Goal: Find specific page/section: Find specific page/section

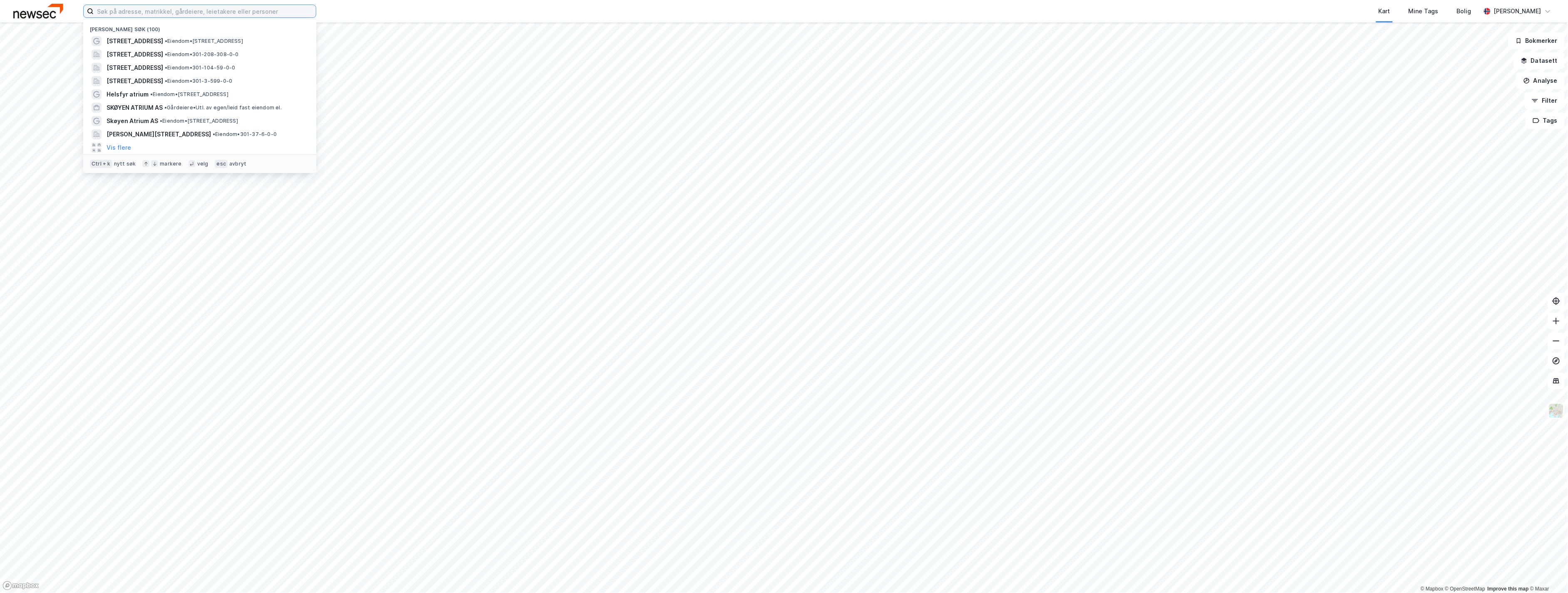
click at [297, 11] on input at bounding box center [204, 11] width 222 height 13
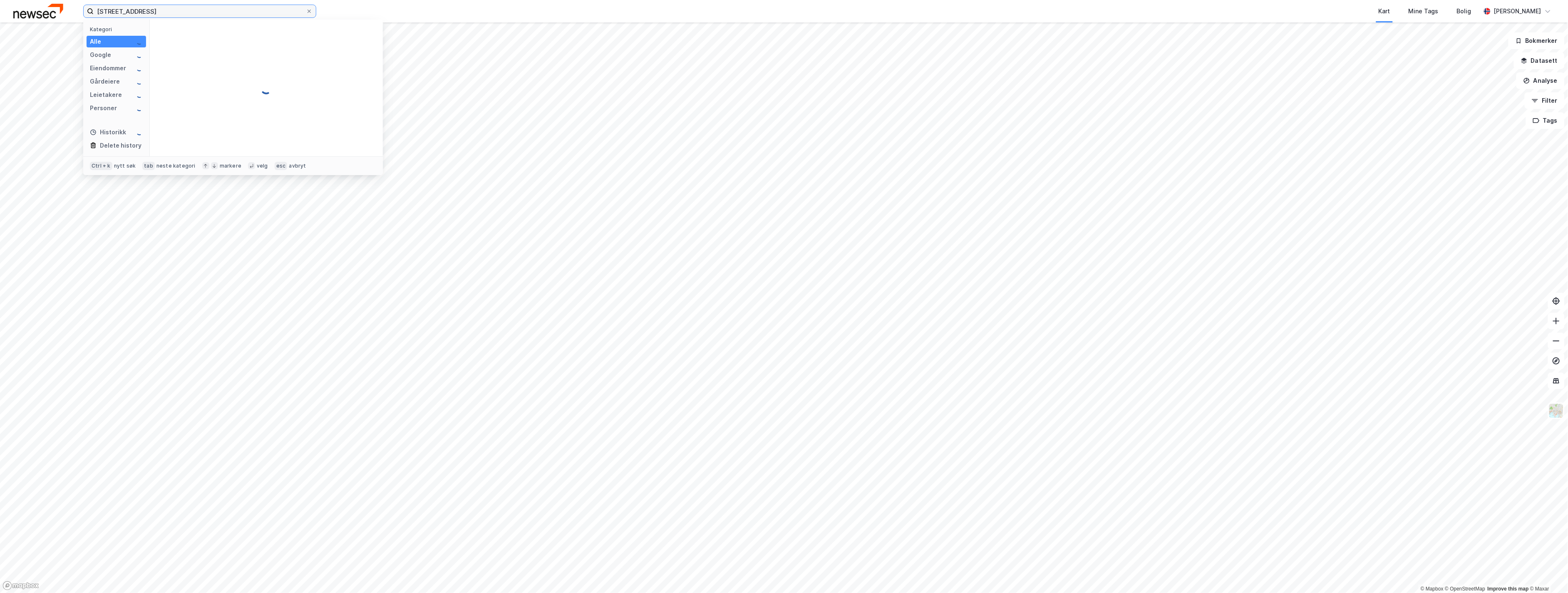
type input "[STREET_ADDRESS]"
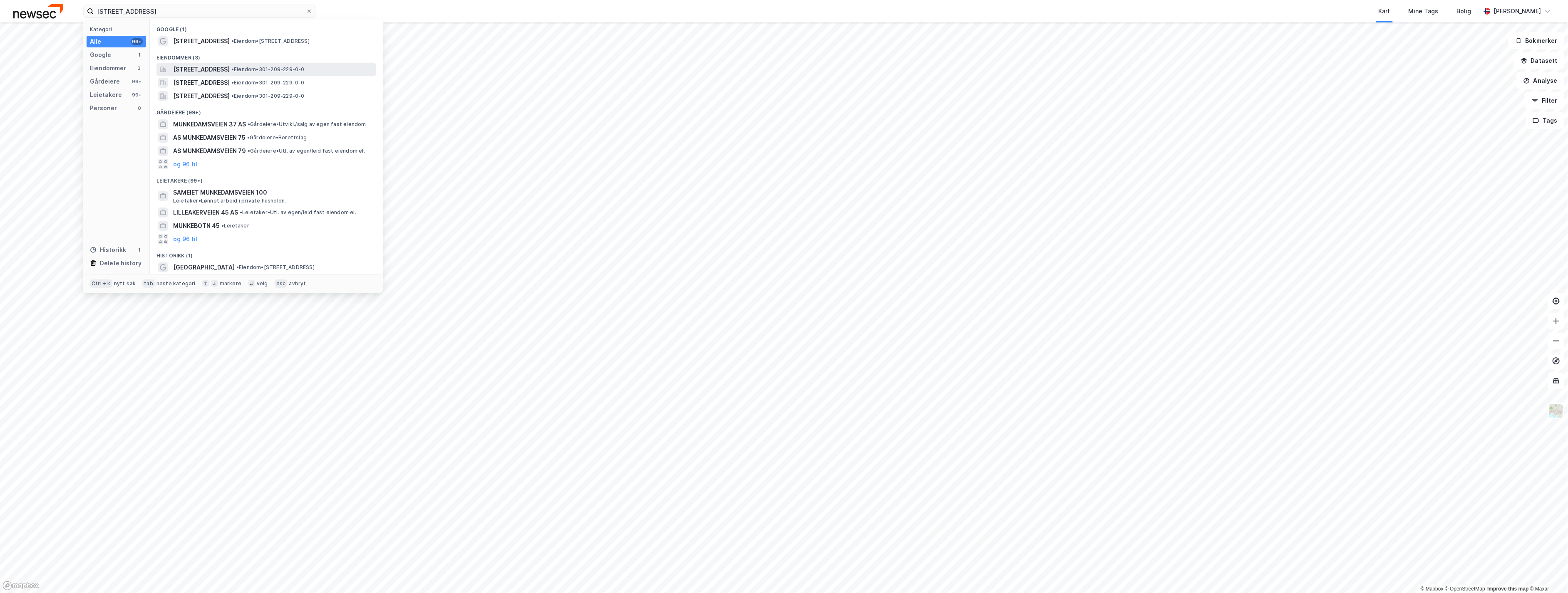
click at [270, 64] on div "[STREET_ADDRESS] • Eiendom • 301-209-229-0-0" at bounding box center [266, 70] width 220 height 13
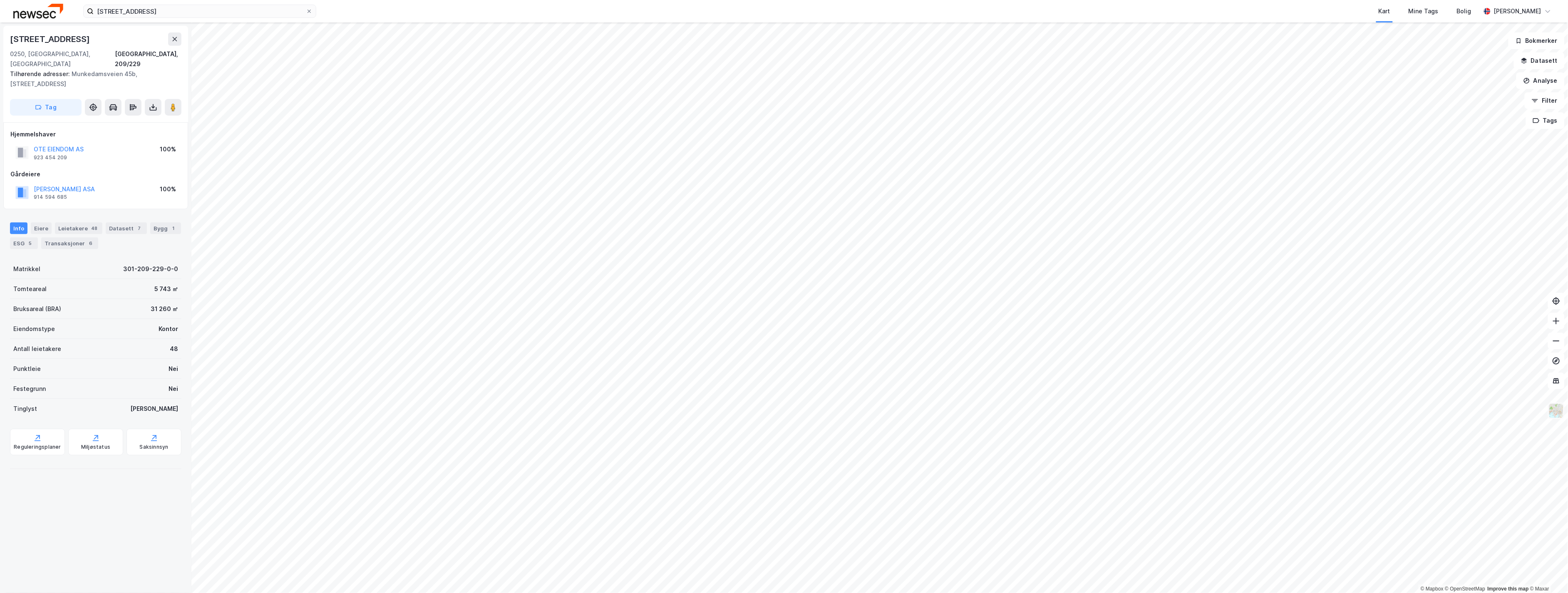
click at [1555, 412] on img at bounding box center [1556, 410] width 16 height 16
click at [1474, 252] on div "Satellitt" at bounding box center [1477, 250] width 23 height 10
click at [1483, 198] on div "3D (Beta)" at bounding box center [1490, 204] width 106 height 23
click at [1484, 292] on button at bounding box center [1479, 296] width 20 height 20
click at [1557, 412] on img at bounding box center [1556, 410] width 16 height 16
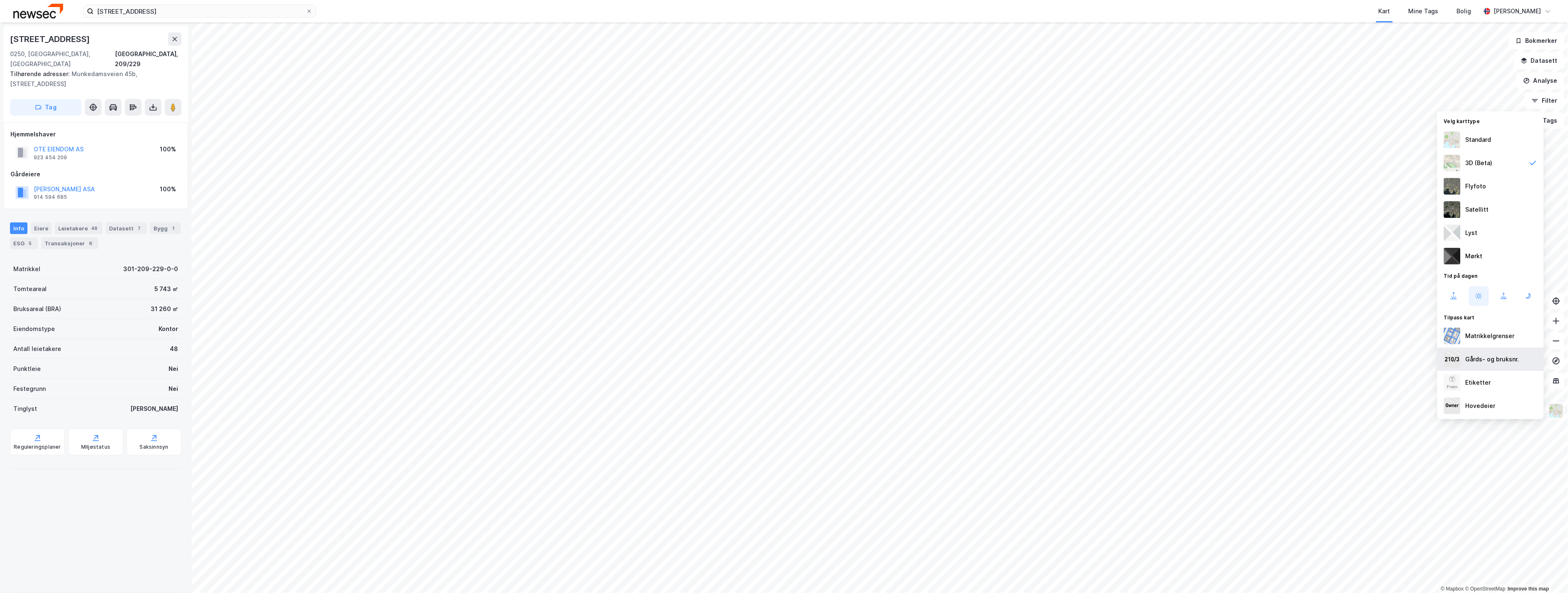
click at [1508, 365] on div "Gårds- og bruksnr." at bounding box center [1490, 359] width 106 height 23
click at [1501, 377] on div "Etiketter" at bounding box center [1490, 382] width 106 height 23
click at [1494, 379] on div "Etiketter" at bounding box center [1490, 382] width 106 height 23
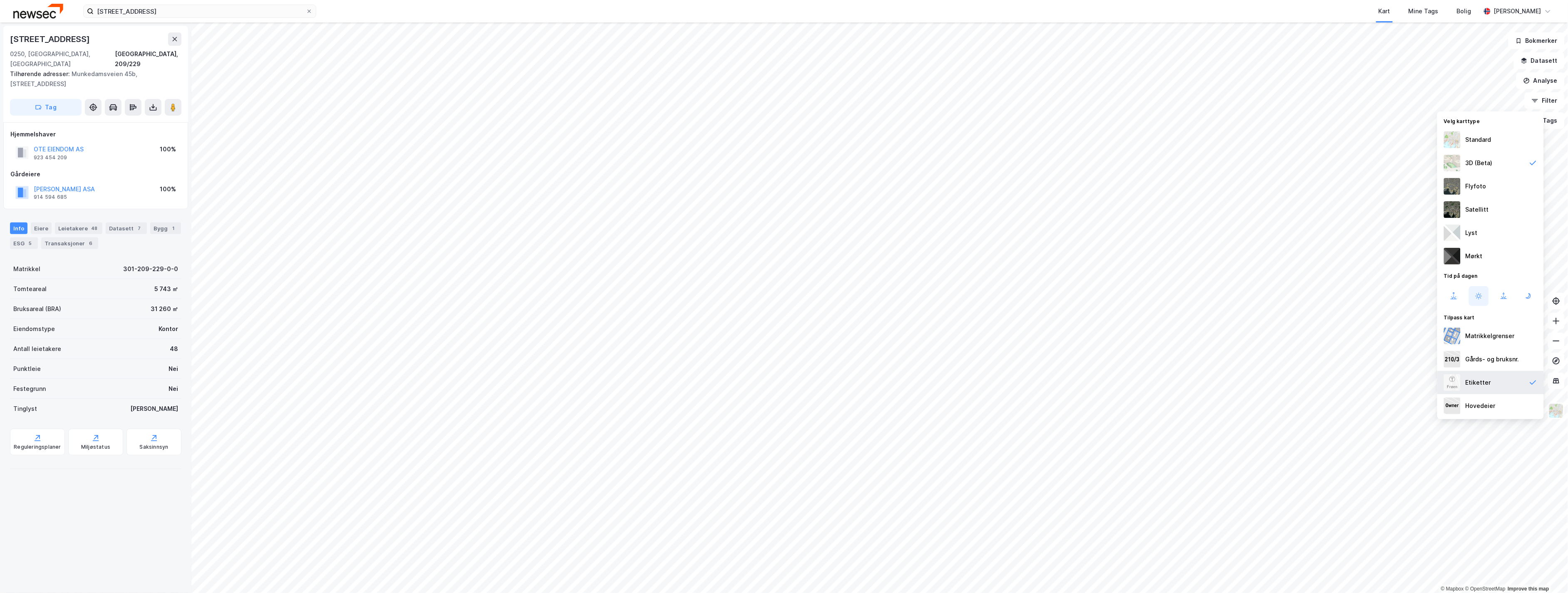
click at [1491, 389] on div "Etiketter" at bounding box center [1490, 382] width 106 height 23
click at [1491, 405] on div "Hovedeier" at bounding box center [1480, 406] width 30 height 10
